Goal: Information Seeking & Learning: Learn about a topic

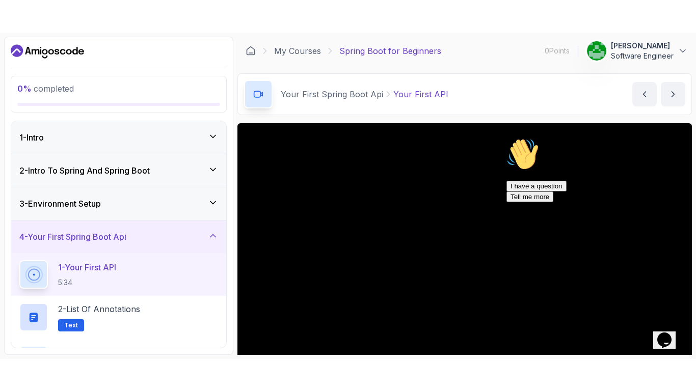
scroll to position [136, 0]
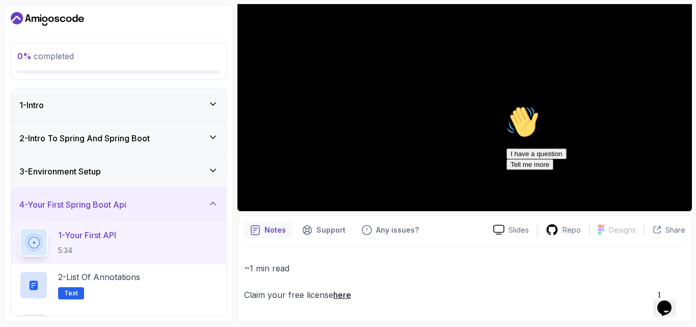
click at [506, 105] on icon "Chat attention grabber" at bounding box center [506, 105] width 0 height 0
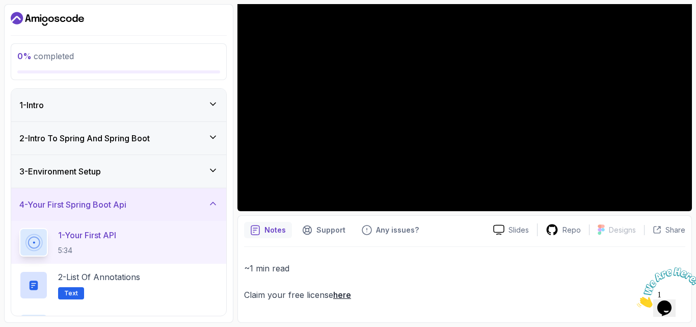
click at [88, 169] on h3 "3 - Environment Setup" at bounding box center [60, 171] width 82 height 12
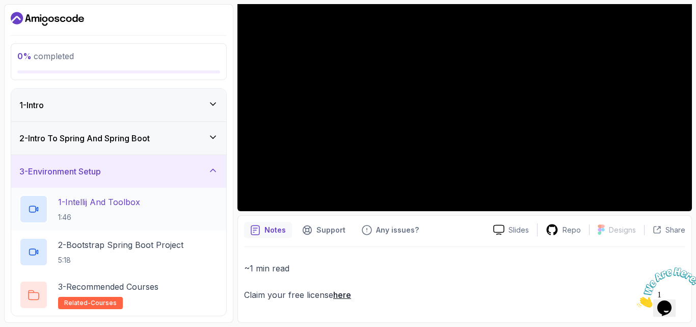
click at [107, 203] on p "1 - Intellij And Toolbox" at bounding box center [99, 202] width 82 height 12
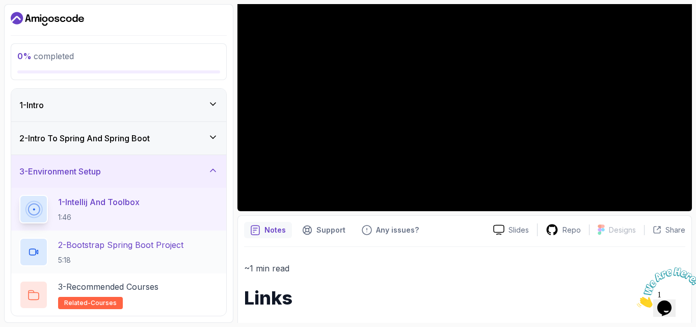
click at [114, 248] on p "2 - Bootstrap Spring Boot Project" at bounding box center [120, 244] width 125 height 12
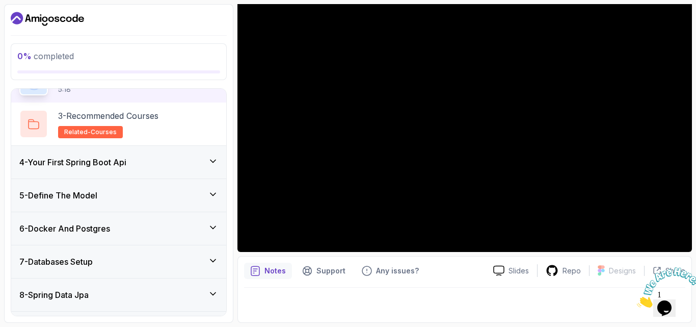
scroll to position [174, 0]
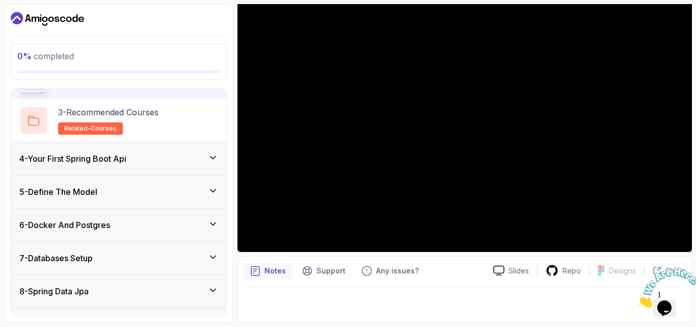
click at [119, 157] on h3 "4 - Your First Spring Boot Api" at bounding box center [72, 158] width 107 height 12
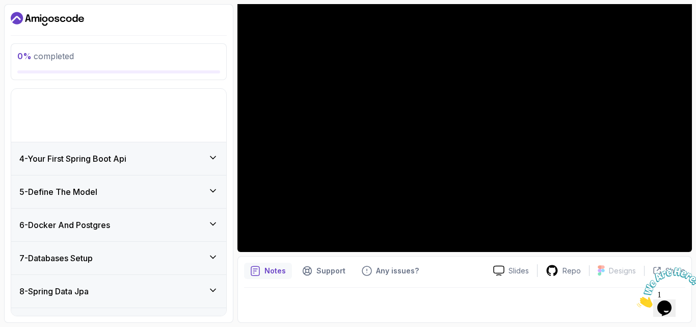
click at [119, 275] on div "8 - Spring Data Jpa" at bounding box center [118, 291] width 215 height 33
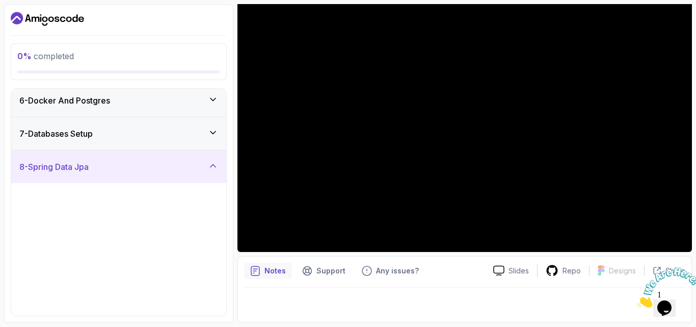
scroll to position [170, 0]
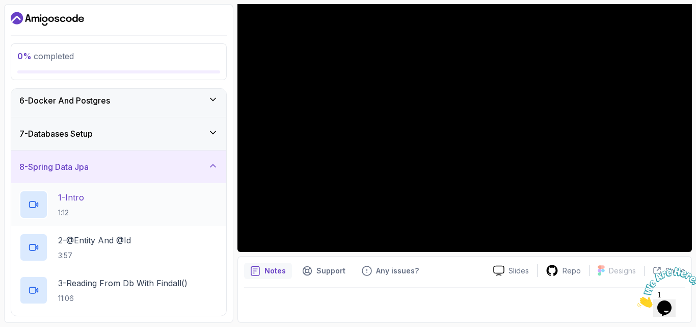
click at [80, 196] on p "1 - Intro" at bounding box center [71, 197] width 26 height 12
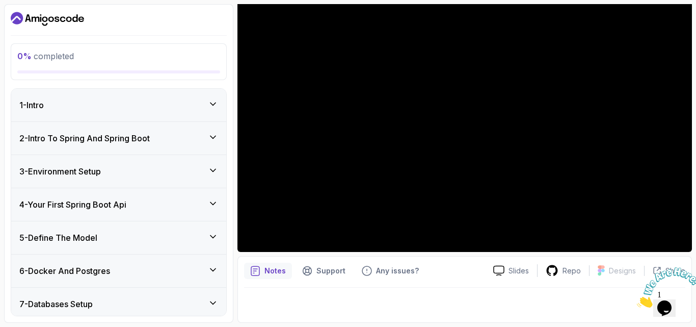
click at [97, 210] on h3 "4 - Your First Spring Boot Api" at bounding box center [72, 204] width 107 height 12
click at [117, 202] on h3 "4 - Your First Spring Boot Api" at bounding box center [72, 205] width 107 height 12
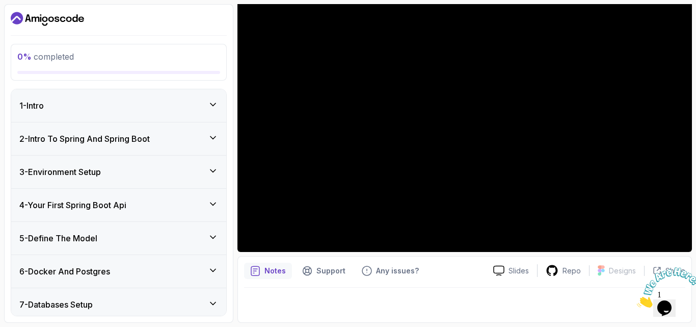
click at [117, 202] on h3 "4 - Your First Spring Boot Api" at bounding box center [72, 205] width 107 height 12
click at [51, 203] on h3 "4 - Your First Spring Boot Api" at bounding box center [72, 205] width 107 height 12
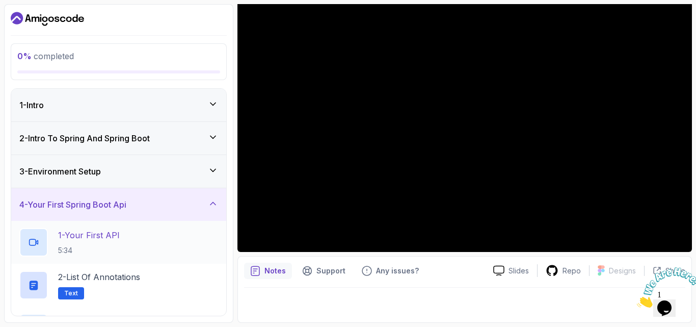
click at [66, 237] on p "1 - Your First API" at bounding box center [89, 235] width 62 height 12
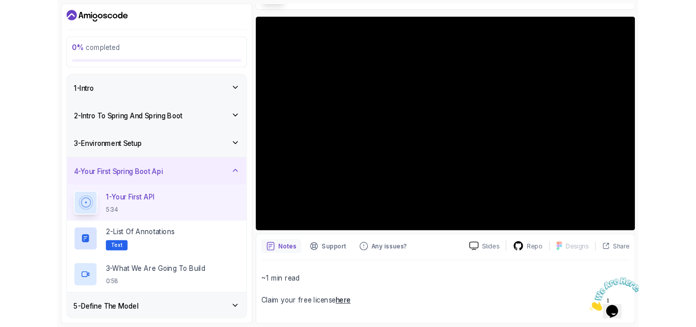
scroll to position [136, 0]
